Goal: Task Accomplishment & Management: Manage account settings

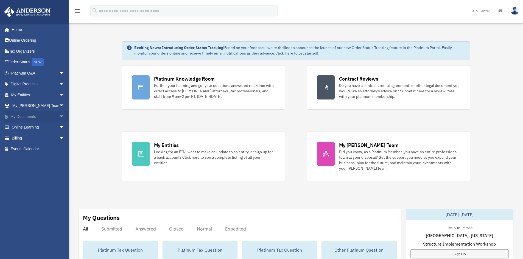
click at [24, 117] on link "My Documents arrow_drop_down" at bounding box center [38, 116] width 69 height 11
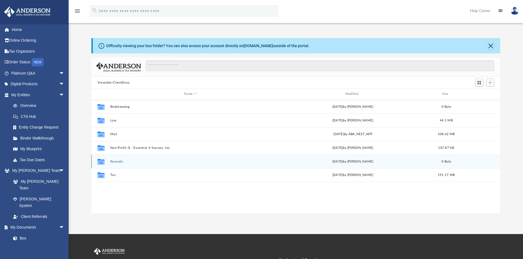
scroll to position [121, 405]
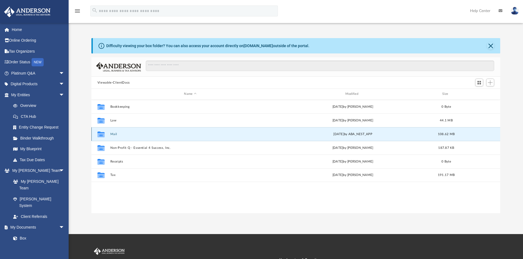
click at [112, 134] on button "Mail" at bounding box center [190, 135] width 160 height 4
click at [115, 133] on button "Mail" at bounding box center [190, 135] width 160 height 4
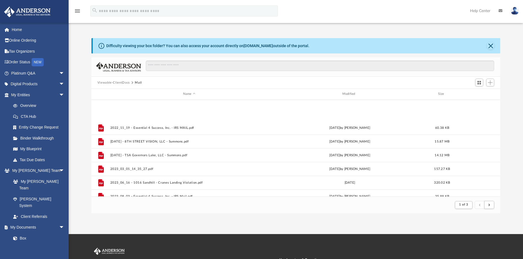
scroll to position [589, 0]
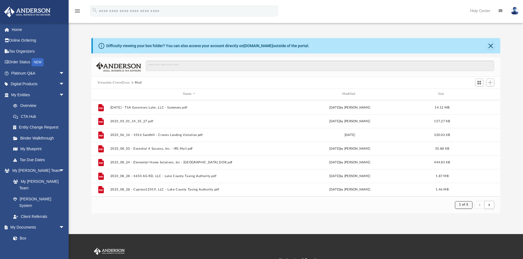
click at [461, 206] on span "1 of 3" at bounding box center [463, 204] width 9 height 3
click at [468, 224] on li "2" at bounding box center [468, 225] width 2 height 6
click at [489, 205] on span "submit" at bounding box center [489, 205] width 2 height 3
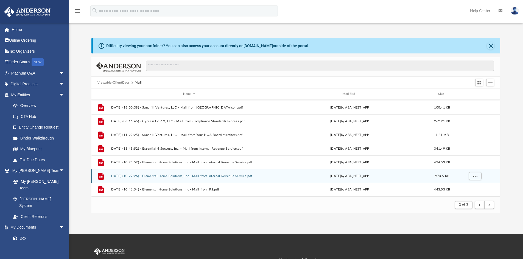
scroll to position [27, 0]
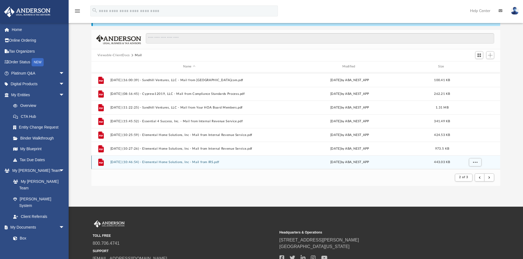
click at [184, 163] on button "[DATE] (10:46:54) - Elemental Home Solutions, Inc - Mail from IRS.pdf" at bounding box center [189, 163] width 158 height 4
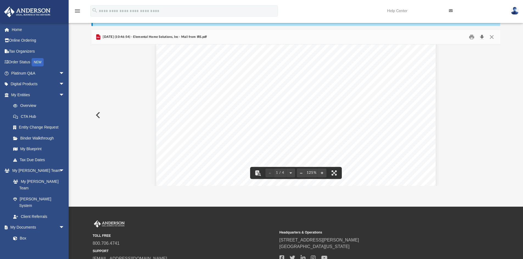
scroll to position [55, 0]
click at [492, 38] on button "Close" at bounding box center [492, 37] width 10 height 9
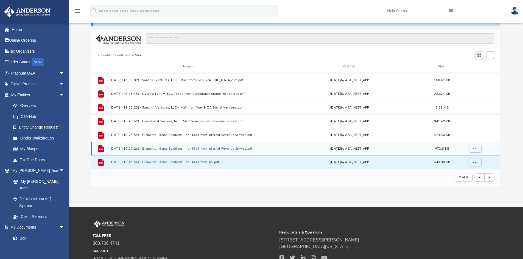
click at [192, 149] on button "[DATE] (10:27:26) - Elemental Home Solutions, Inc - Mail from Internal Revenue …" at bounding box center [189, 149] width 158 height 4
